Goal: Book appointment/travel/reservation

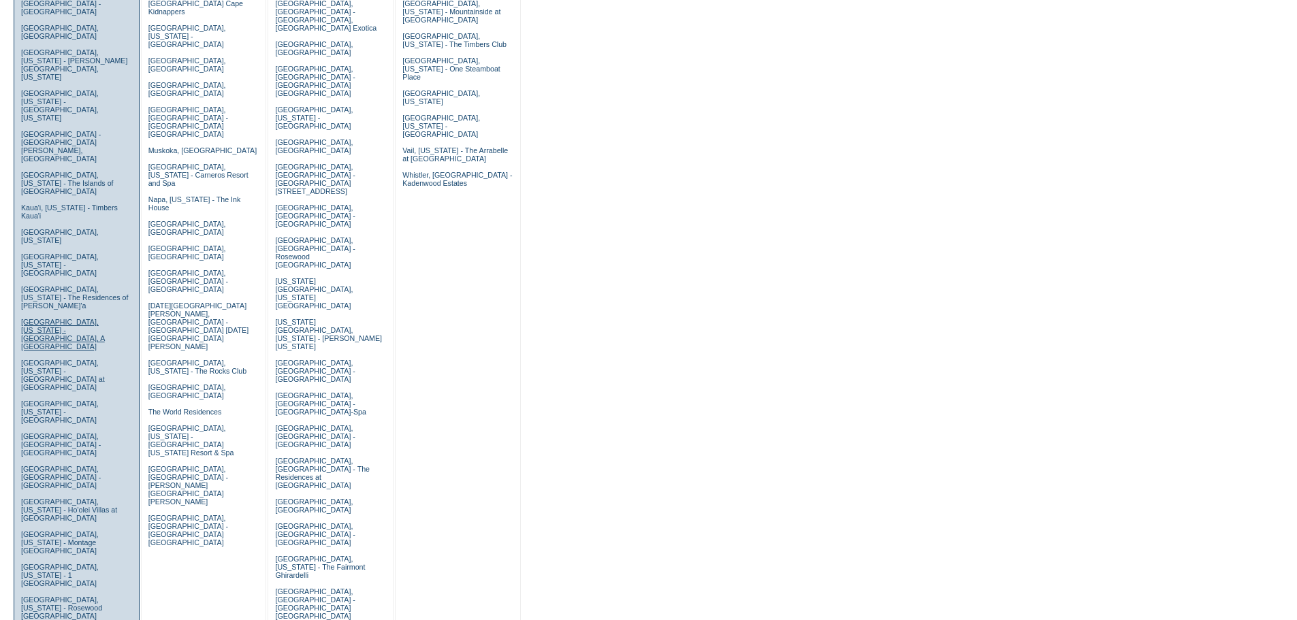
scroll to position [340, 0]
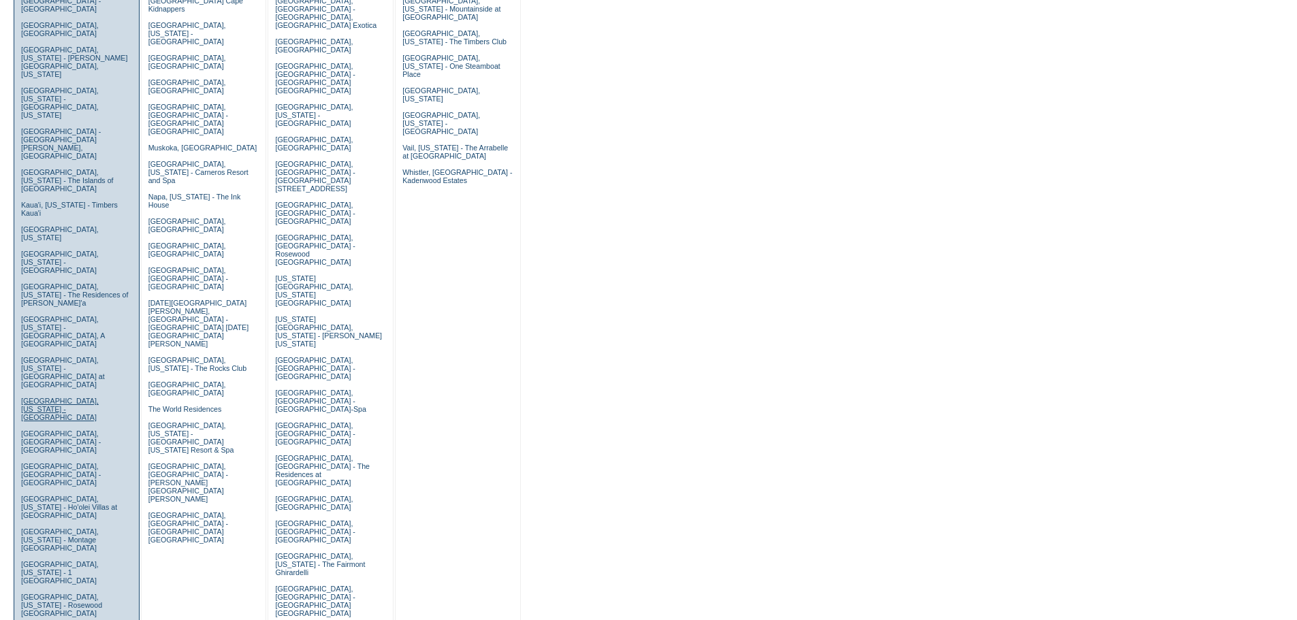
click at [85, 397] on link "Laguna Beach, California - Montage Laguna Beach" at bounding box center [60, 409] width 78 height 25
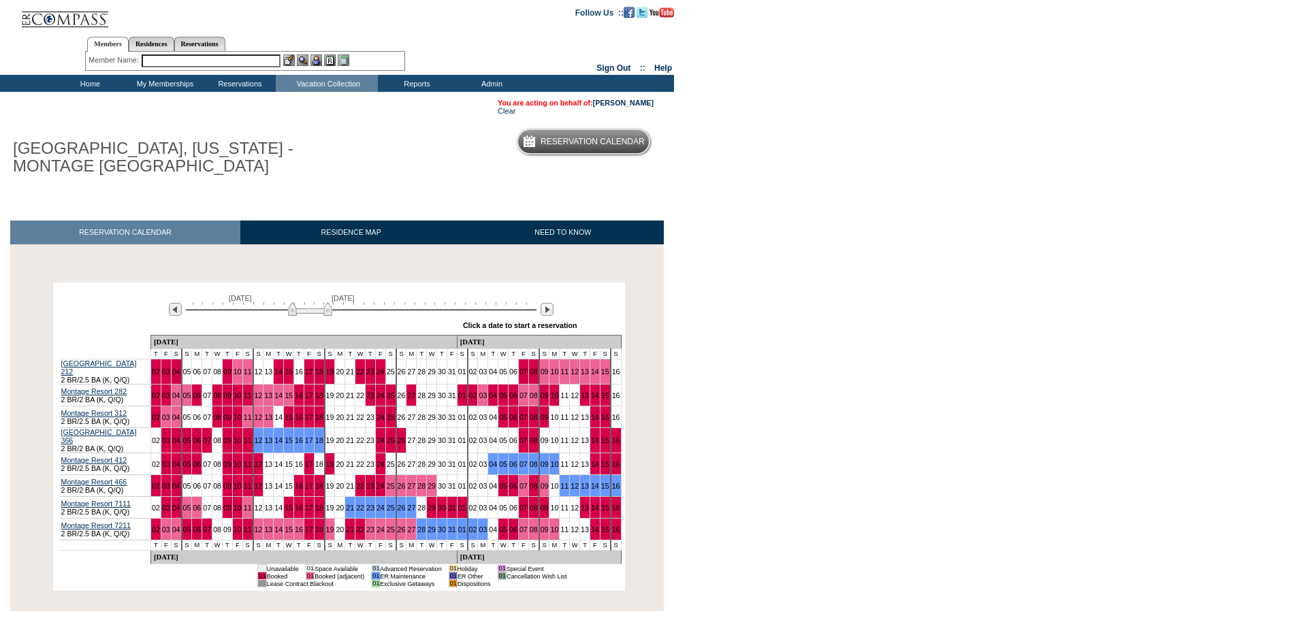
click at [250, 61] on input "text" at bounding box center [211, 60] width 139 height 13
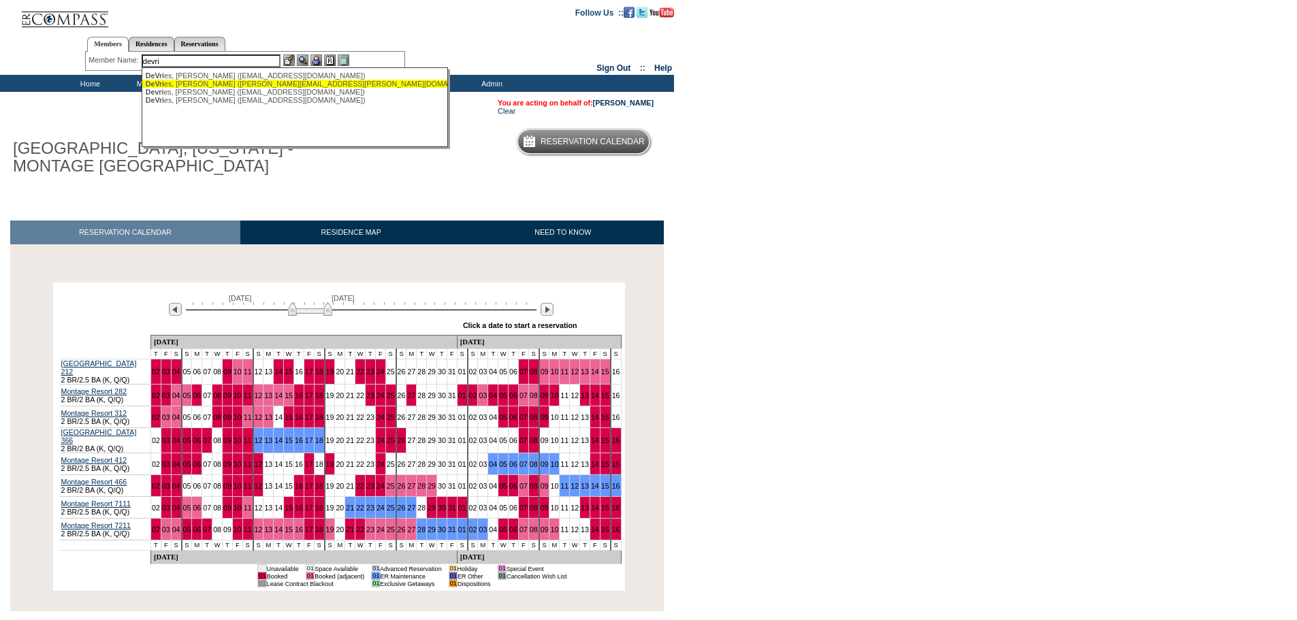
click at [248, 83] on div "DeVri es, [PERSON_NAME] ([PERSON_NAME][EMAIL_ADDRESS][PERSON_NAME][DOMAIN_NAME])" at bounding box center [295, 84] width 299 height 8
type input "[PERSON_NAME] ([PERSON_NAME][EMAIL_ADDRESS][PERSON_NAME][DOMAIN_NAME])"
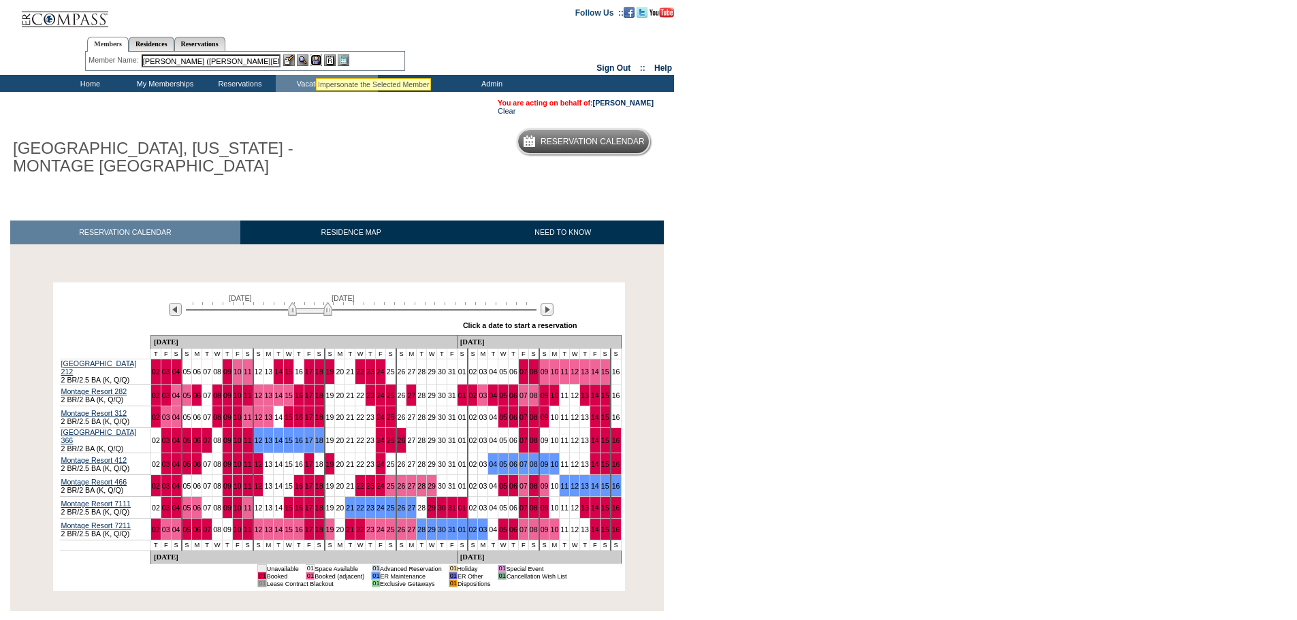
click at [316, 61] on img at bounding box center [316, 60] width 12 height 12
click at [303, 60] on img at bounding box center [303, 60] width 12 height 12
